Goal: Transaction & Acquisition: Book appointment/travel/reservation

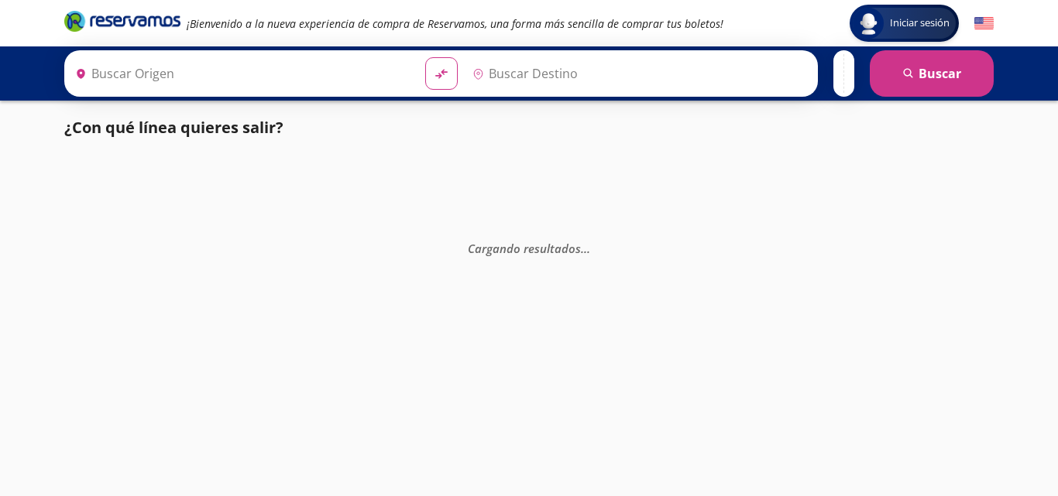
type input "[DATE][PERSON_NAME] Totolapan, [GEOGRAPHIC_DATA]"
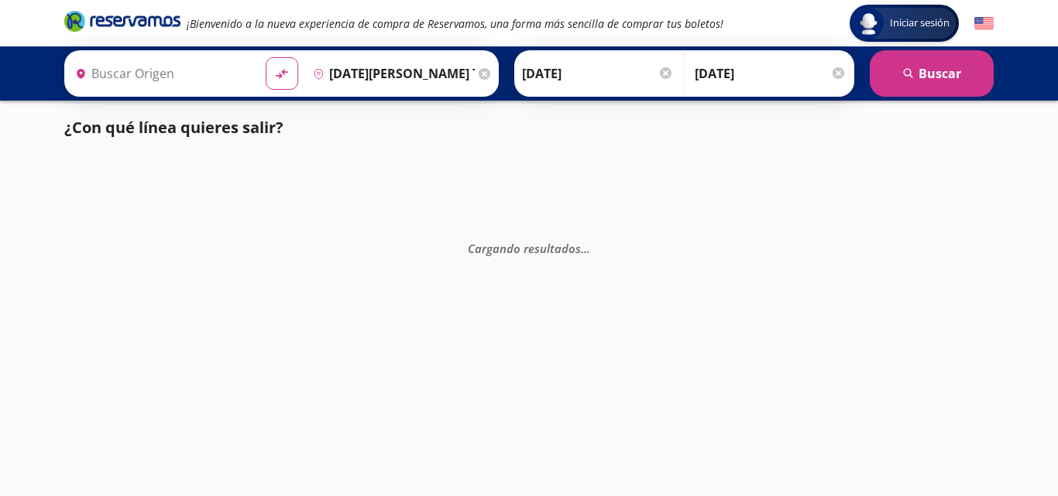
type input "[GEOGRAPHIC_DATA], [GEOGRAPHIC_DATA]"
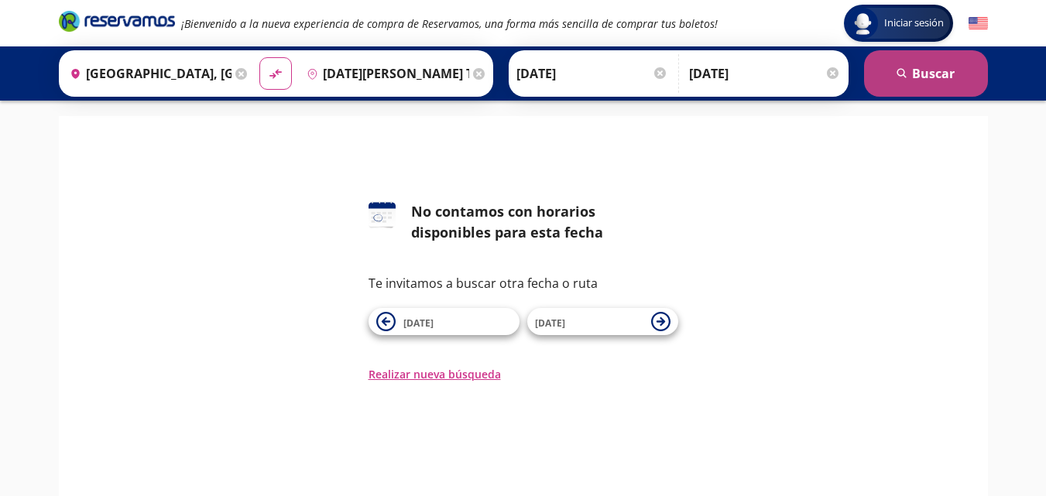
click at [930, 74] on button "search [GEOGRAPHIC_DATA]" at bounding box center [926, 73] width 124 height 46
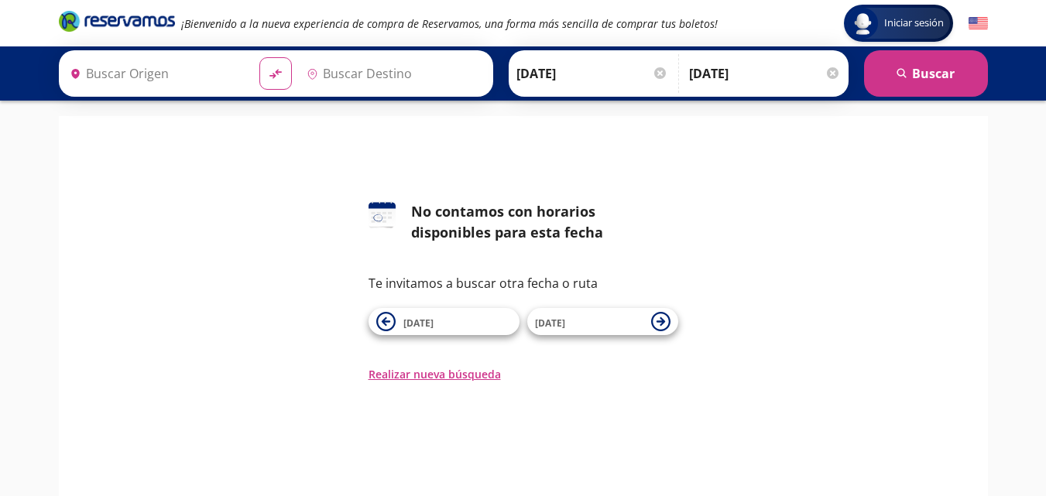
type input "[GEOGRAPHIC_DATA], [GEOGRAPHIC_DATA]"
type input "[DATE][PERSON_NAME] Totolapan, [GEOGRAPHIC_DATA]"
